Goal: Information Seeking & Learning: Learn about a topic

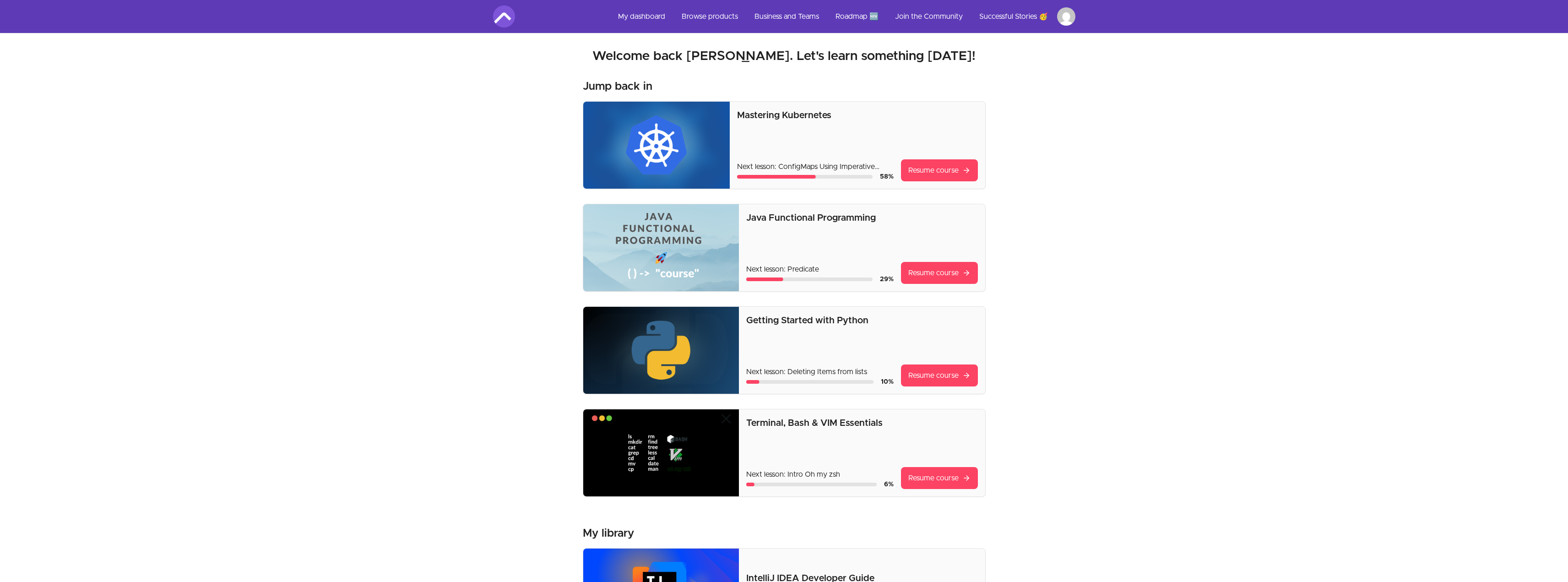
click at [654, 127] on img at bounding box center [657, 145] width 147 height 87
click at [909, 168] on link "Resume course" at bounding box center [940, 171] width 77 height 22
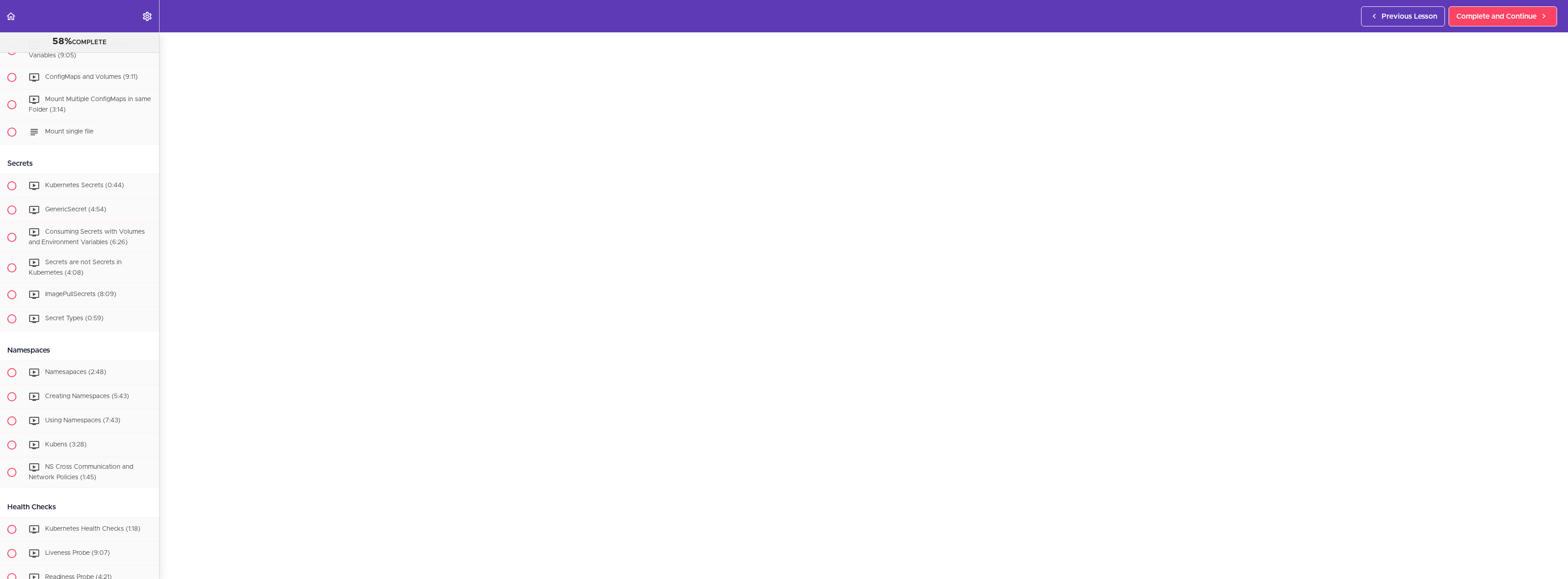
scroll to position [319, 0]
